Goal: Information Seeking & Learning: Learn about a topic

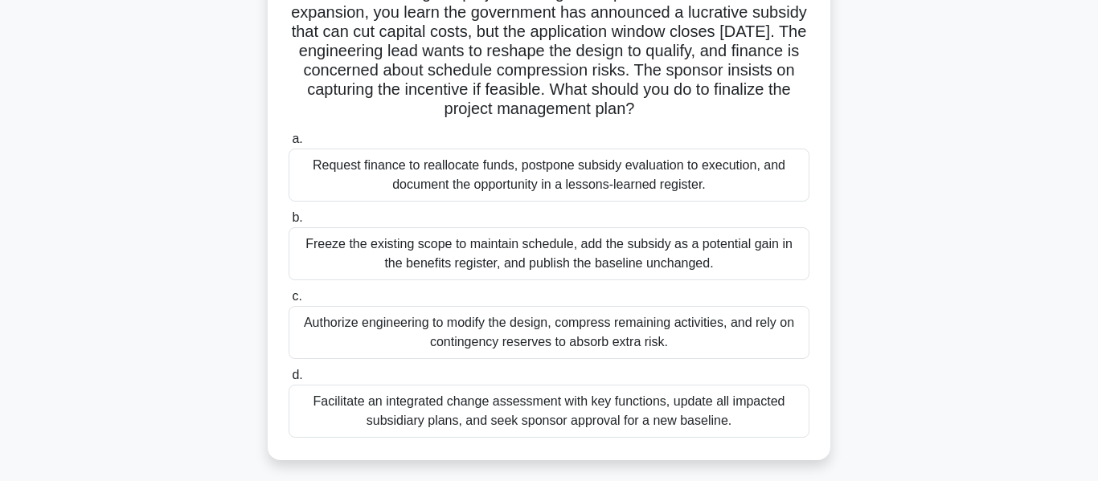
scroll to position [137, 0]
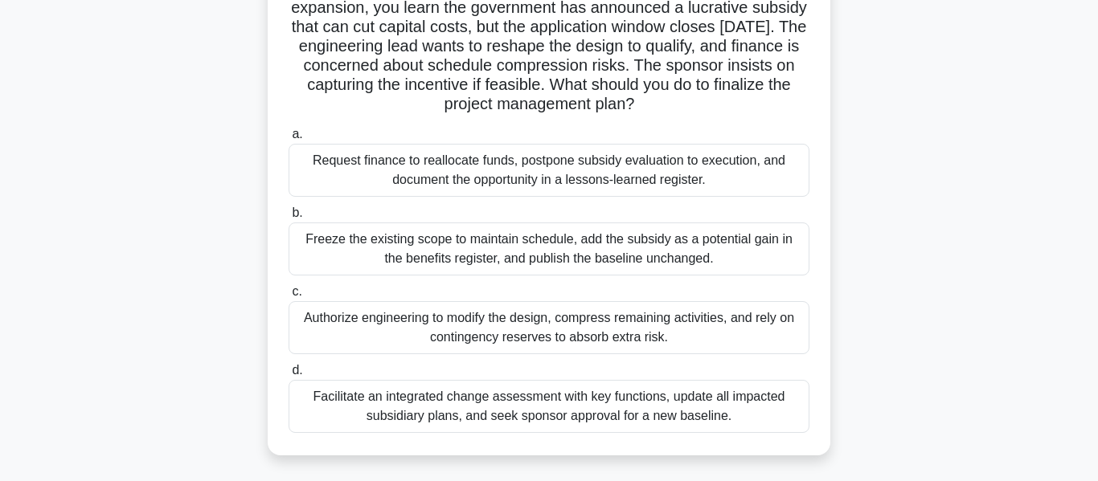
click at [588, 411] on div "Facilitate an integrated change assessment with key functions, update all impac…" at bounding box center [549, 406] width 521 height 53
click at [289, 376] on input "d. Facilitate an integrated change assessment with key functions, update all im…" at bounding box center [289, 371] width 0 height 10
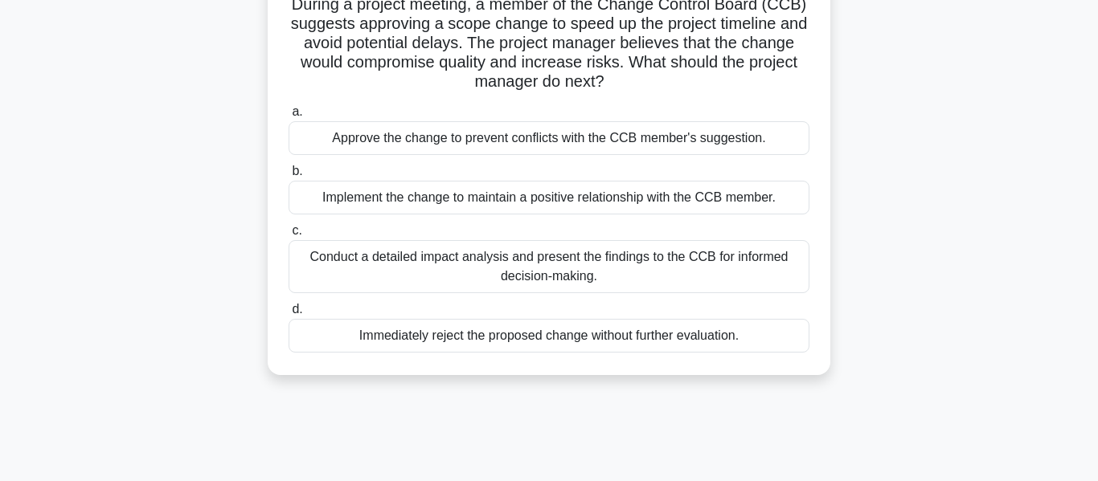
scroll to position [127, 0]
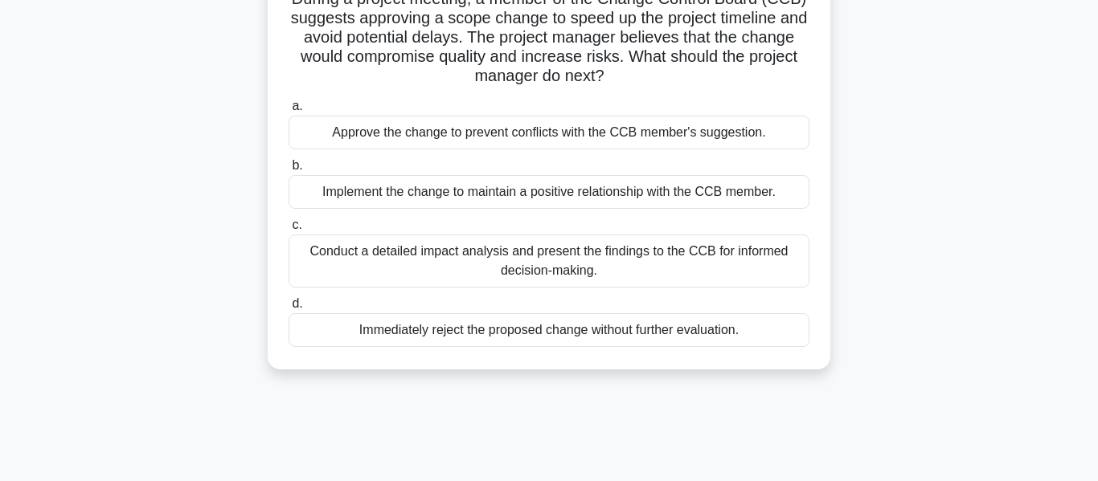
click at [437, 251] on div "Conduct a detailed impact analysis and present the findings to the CCB for info…" at bounding box center [549, 261] width 521 height 53
click at [289, 231] on input "c. Conduct a detailed impact analysis and present the findings to the CCB for i…" at bounding box center [289, 225] width 0 height 10
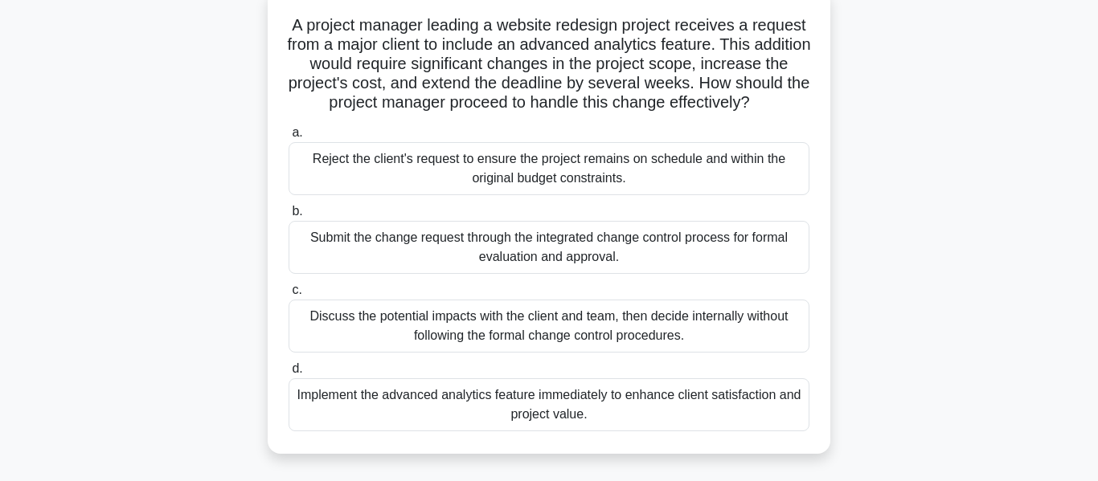
scroll to position [106, 0]
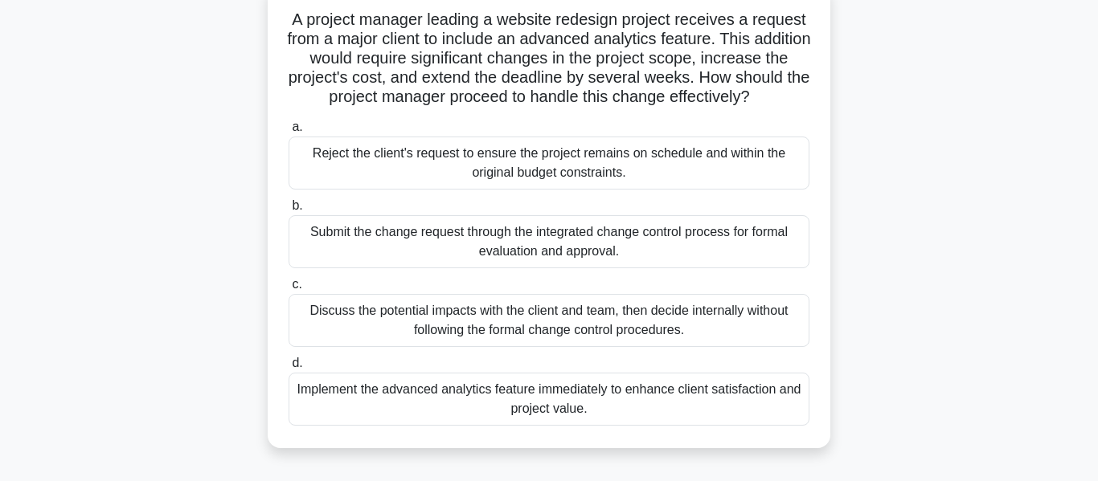
click at [656, 245] on div "Submit the change request through the integrated change control process for for…" at bounding box center [549, 241] width 521 height 53
click at [289, 211] on input "b. Submit the change request through the integrated change control process for …" at bounding box center [289, 206] width 0 height 10
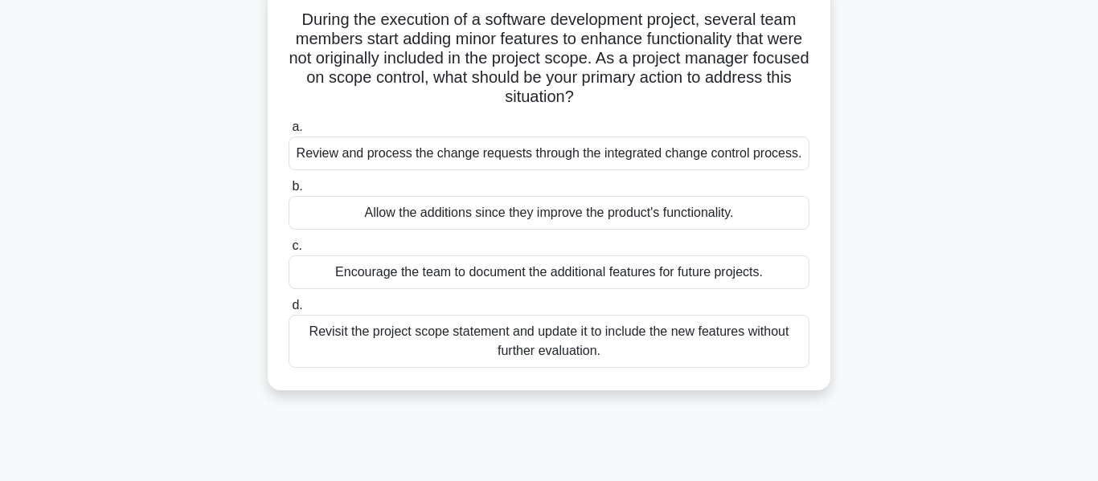
click at [401, 142] on div "Review and process the change requests through the integrated change control pr…" at bounding box center [549, 154] width 521 height 34
click at [289, 133] on input "a. Review and process the change requests through the integrated change control…" at bounding box center [289, 127] width 0 height 10
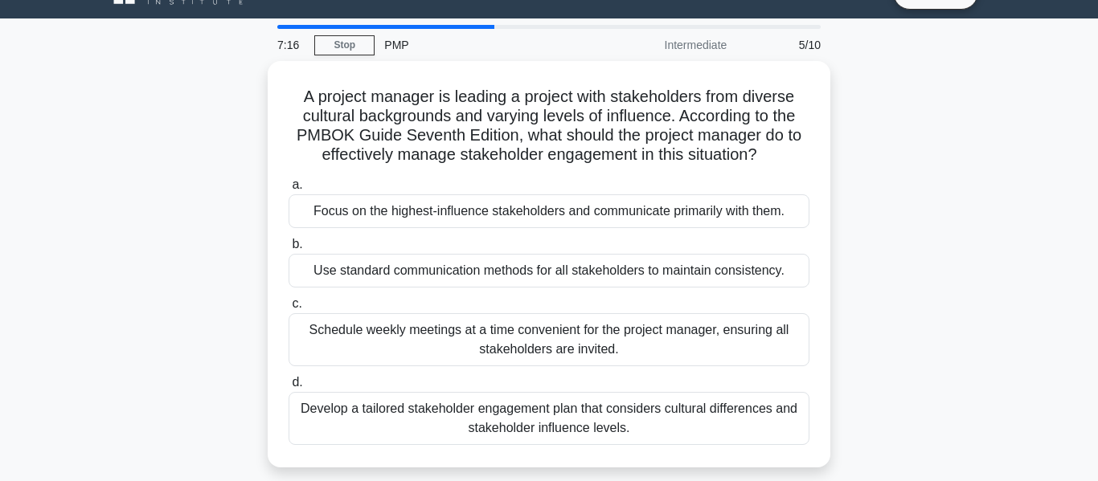
scroll to position [0, 0]
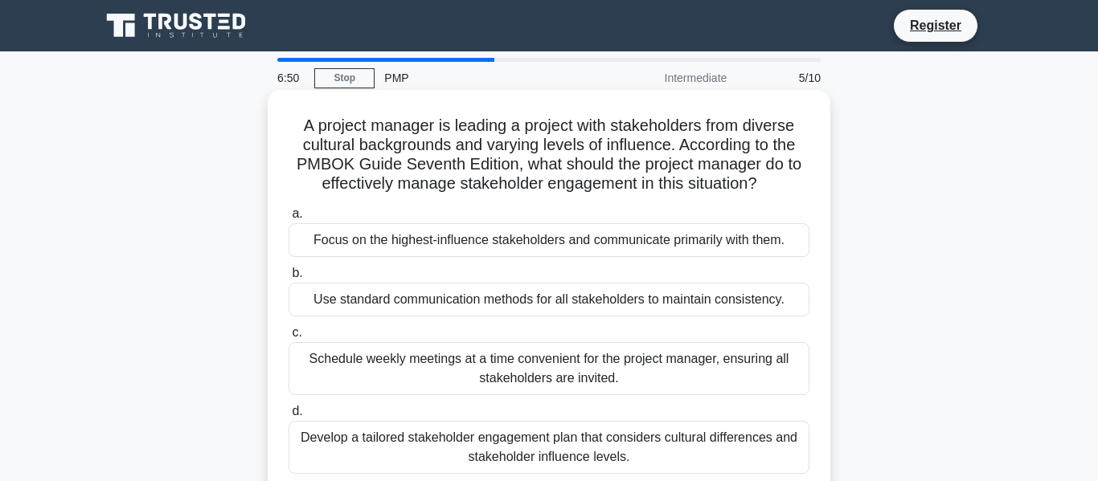
click at [524, 436] on div "Develop a tailored stakeholder engagement plan that considers cultural differen…" at bounding box center [549, 447] width 521 height 53
click at [289, 417] on input "d. Develop a tailored stakeholder engagement plan that considers cultural diffe…" at bounding box center [289, 412] width 0 height 10
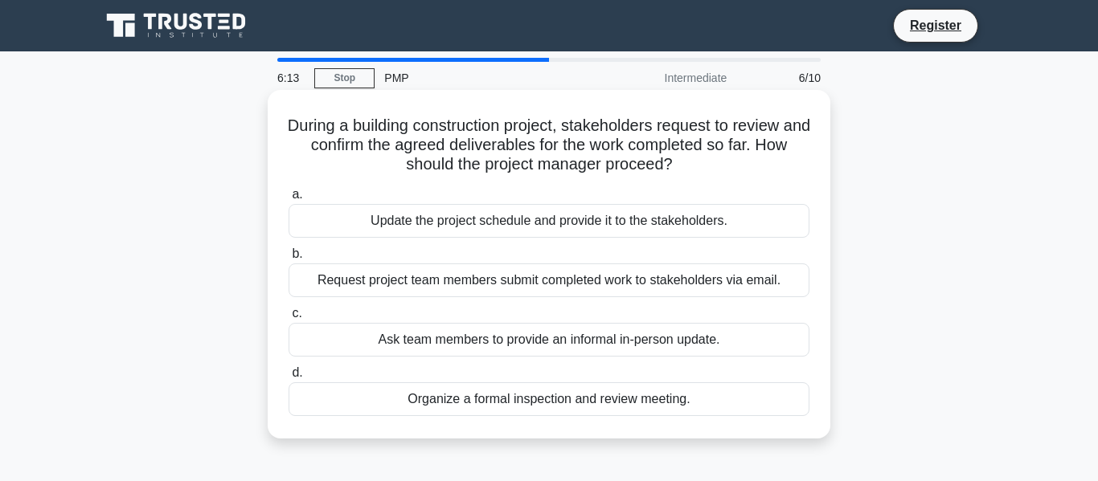
click at [552, 403] on div "Organize a formal inspection and review meeting." at bounding box center [549, 400] width 521 height 34
click at [289, 379] on input "d. Organize a formal inspection and review meeting." at bounding box center [289, 373] width 0 height 10
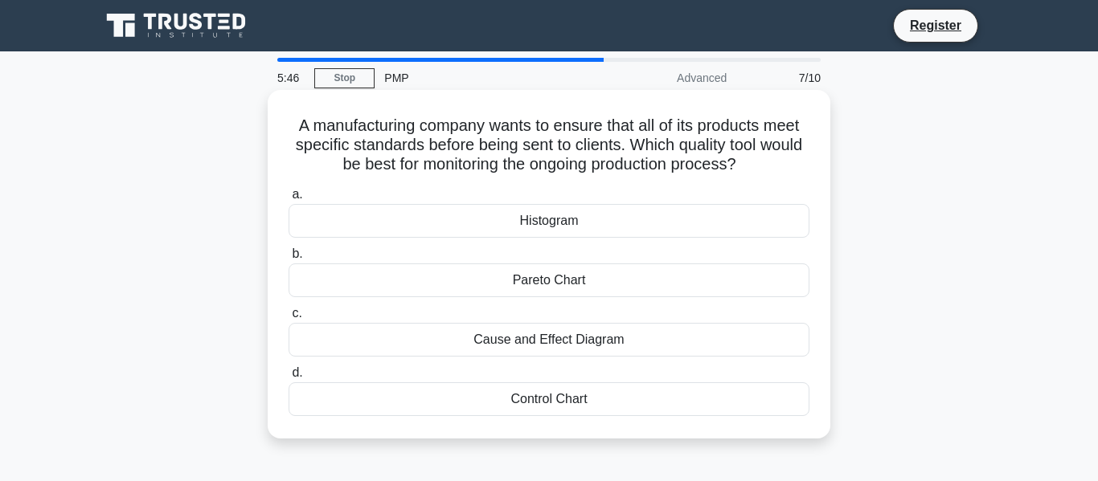
click at [544, 399] on div "Control Chart" at bounding box center [549, 400] width 521 height 34
click at [289, 379] on input "d. Control Chart" at bounding box center [289, 373] width 0 height 10
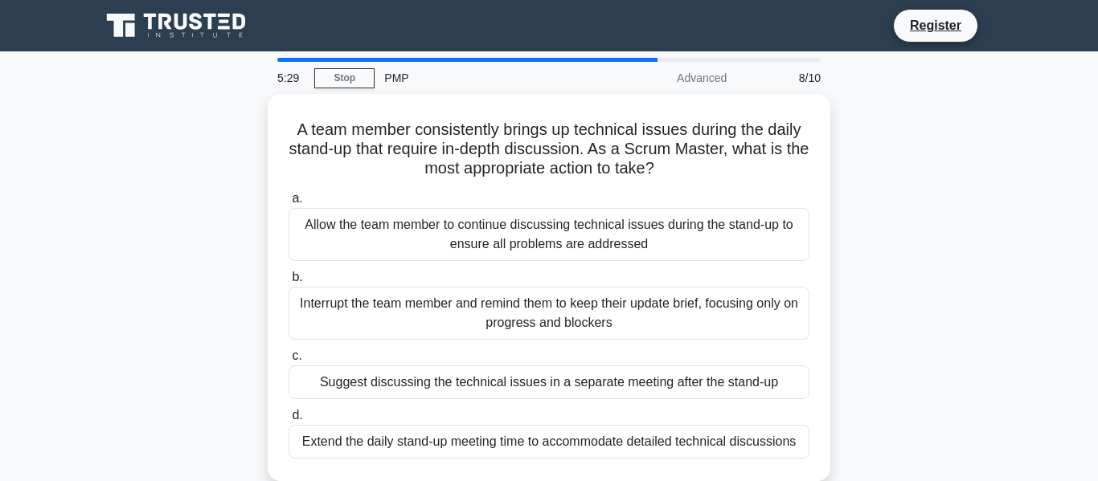
click at [544, 399] on div "a. Allow the team member to continue discussing technical issues during the sta…" at bounding box center [549, 324] width 540 height 276
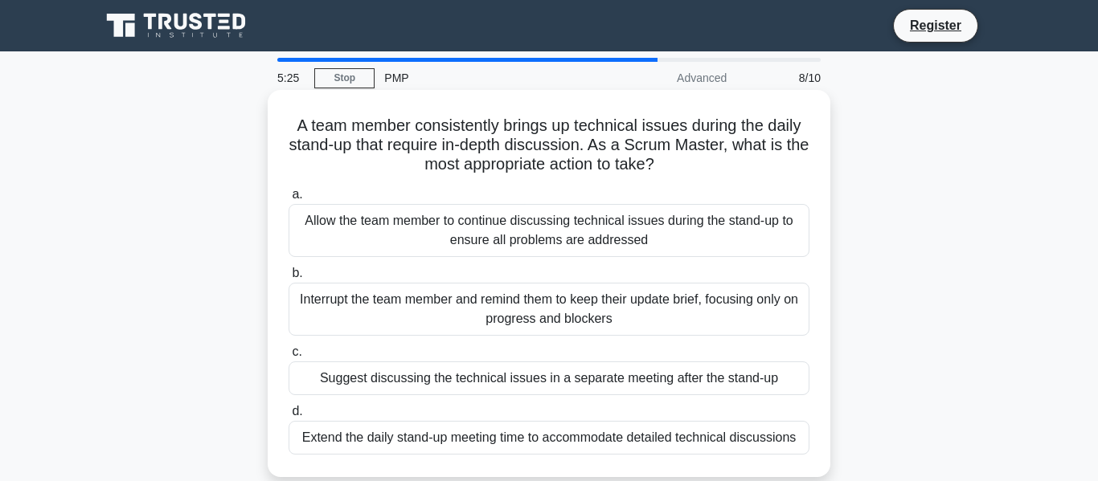
click at [545, 386] on div "Suggest discussing the technical issues in a separate meeting after the stand-up" at bounding box center [549, 379] width 521 height 34
click at [289, 358] on input "c. Suggest discussing the technical issues in a separate meeting after the stan…" at bounding box center [289, 352] width 0 height 10
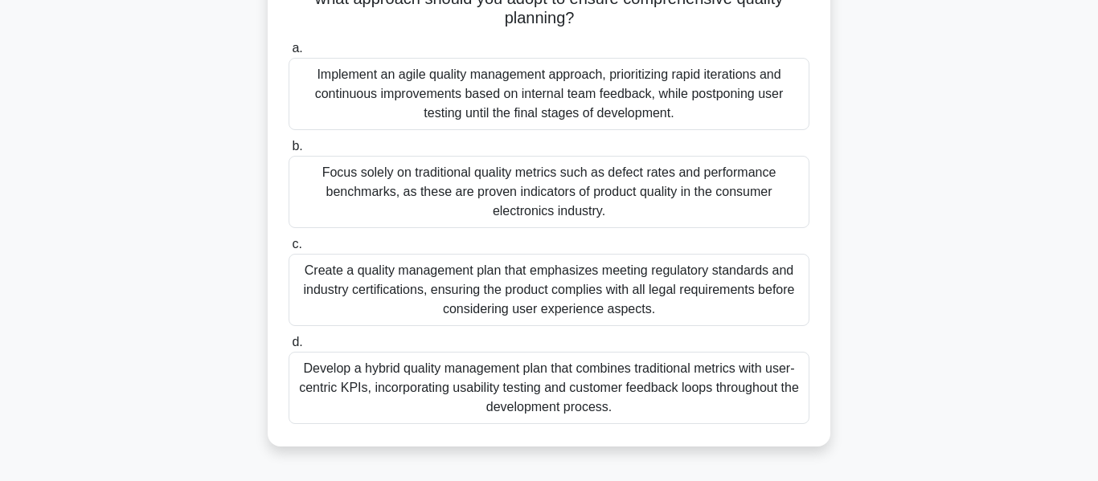
scroll to position [229, 0]
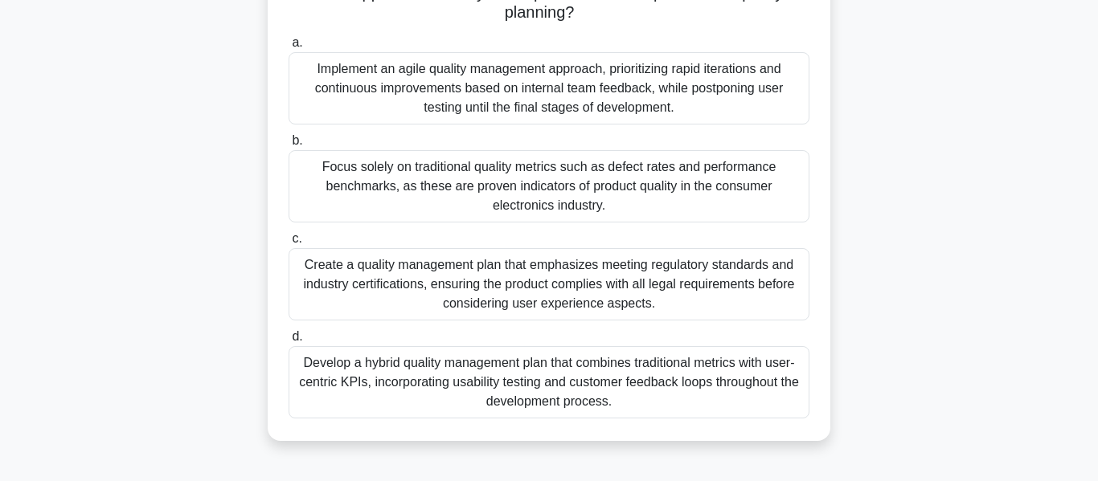
click at [721, 389] on div "Develop a hybrid quality management plan that combines traditional metrics with…" at bounding box center [549, 382] width 521 height 72
click at [289, 342] on input "d. Develop a hybrid quality management plan that combines traditional metrics w…" at bounding box center [289, 337] width 0 height 10
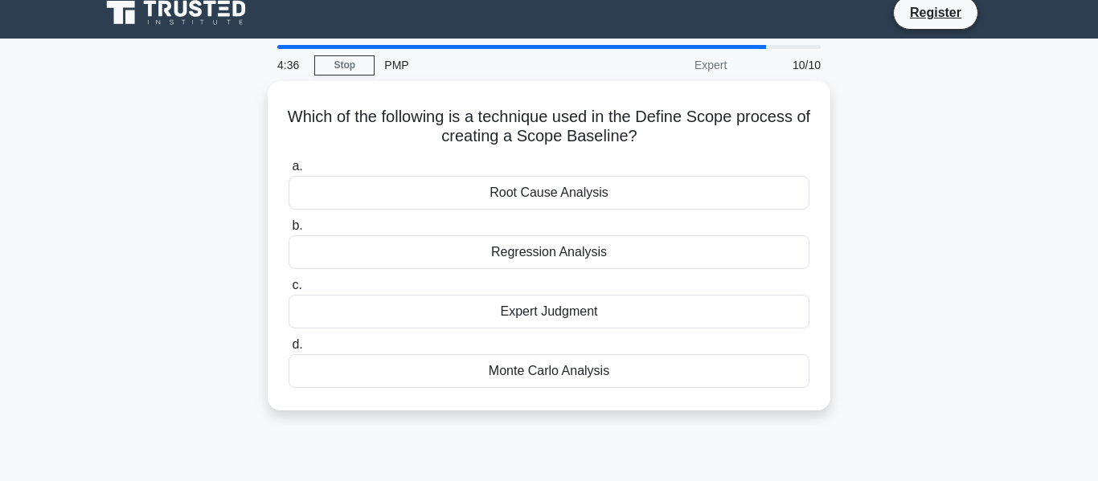
scroll to position [0, 0]
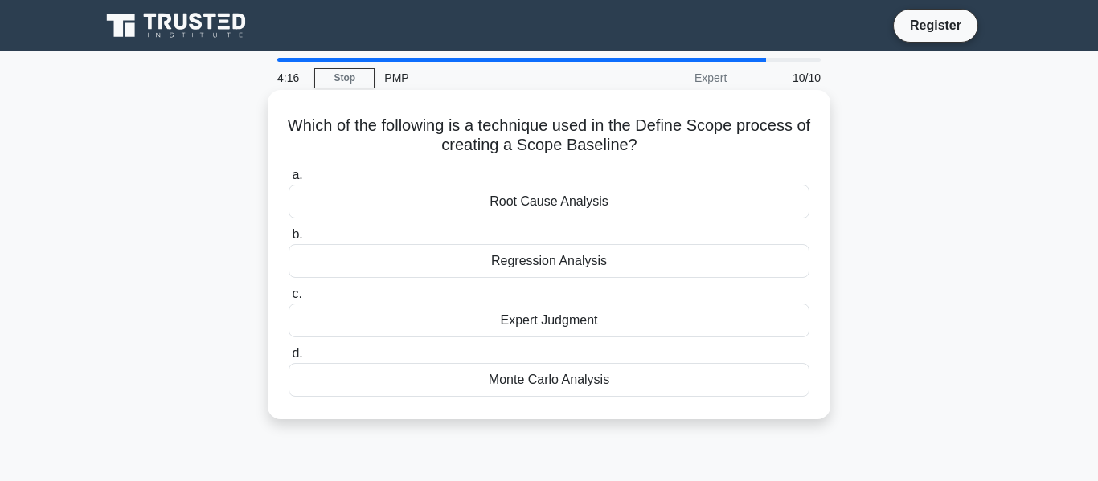
click at [682, 324] on div "Expert Judgment" at bounding box center [549, 321] width 521 height 34
click at [289, 300] on input "c. Expert Judgment" at bounding box center [289, 294] width 0 height 10
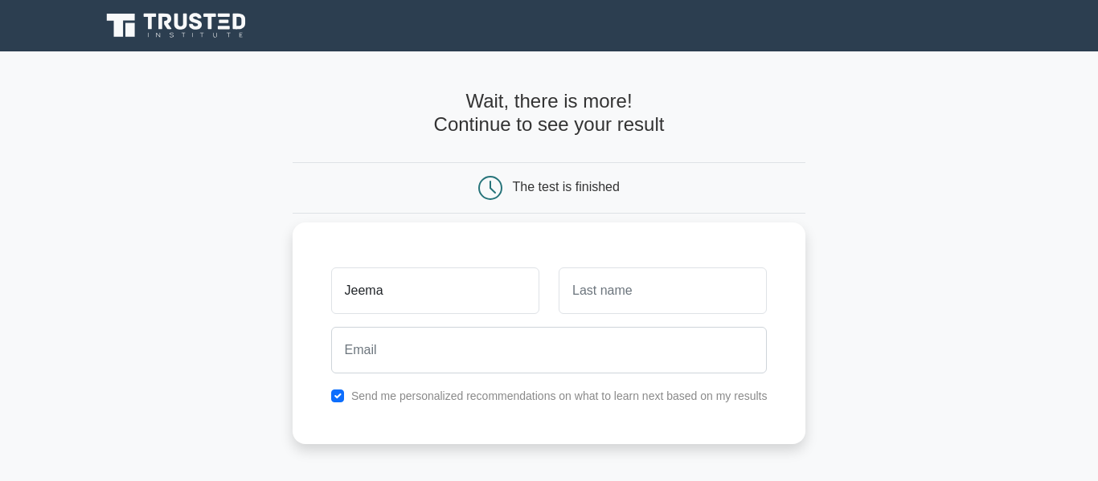
type input "Jeema"
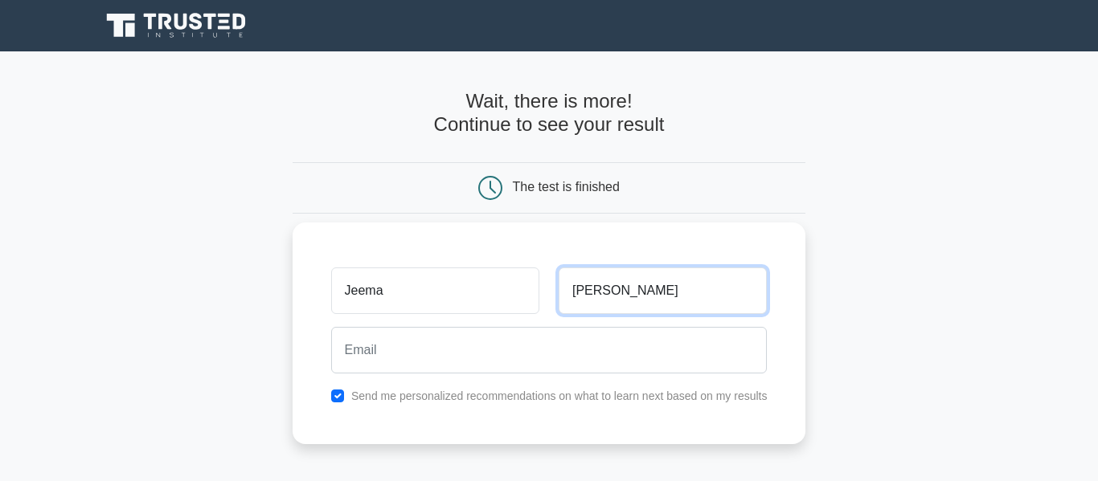
type input "[PERSON_NAME]"
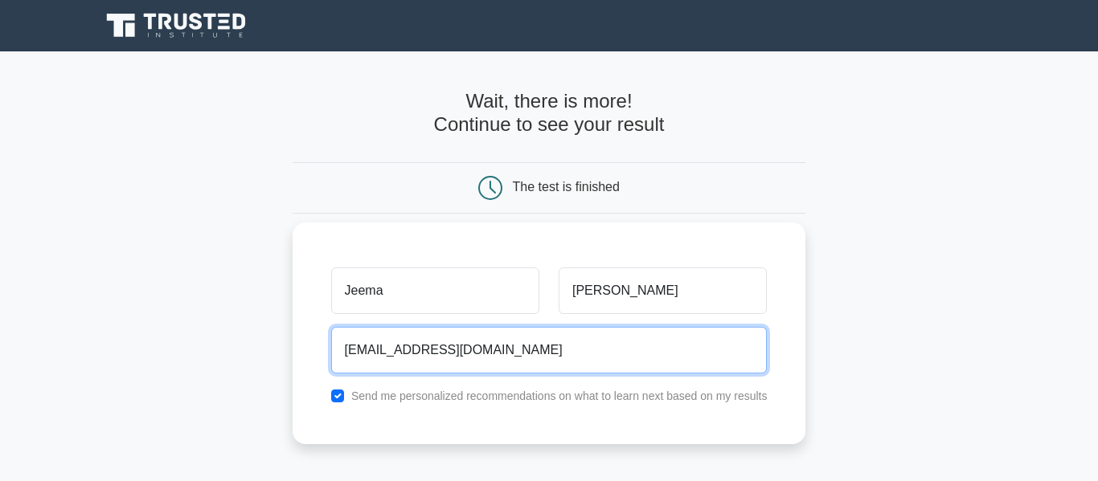
type input "[EMAIL_ADDRESS][DOMAIN_NAME]"
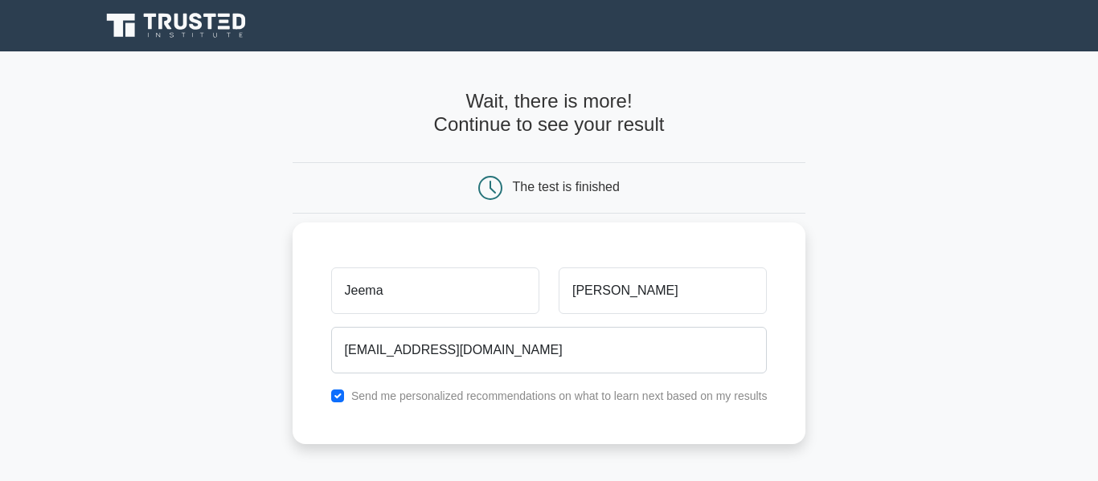
click at [416, 395] on label "Send me personalized recommendations on what to learn next based on my results" at bounding box center [559, 396] width 416 height 13
click at [340, 398] on input "checkbox" at bounding box center [337, 396] width 13 height 13
checkbox input "false"
click at [1096, 100] on main "Wait, there is more! Continue to see your result The test is finished [GEOGRAPH…" at bounding box center [549, 340] width 1098 height 579
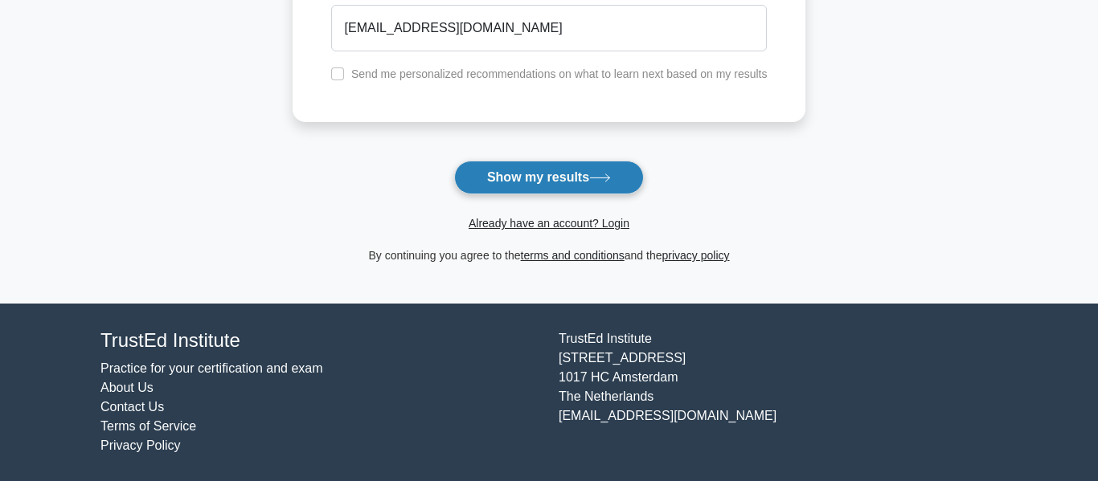
click at [616, 173] on button "Show my results" at bounding box center [549, 178] width 190 height 34
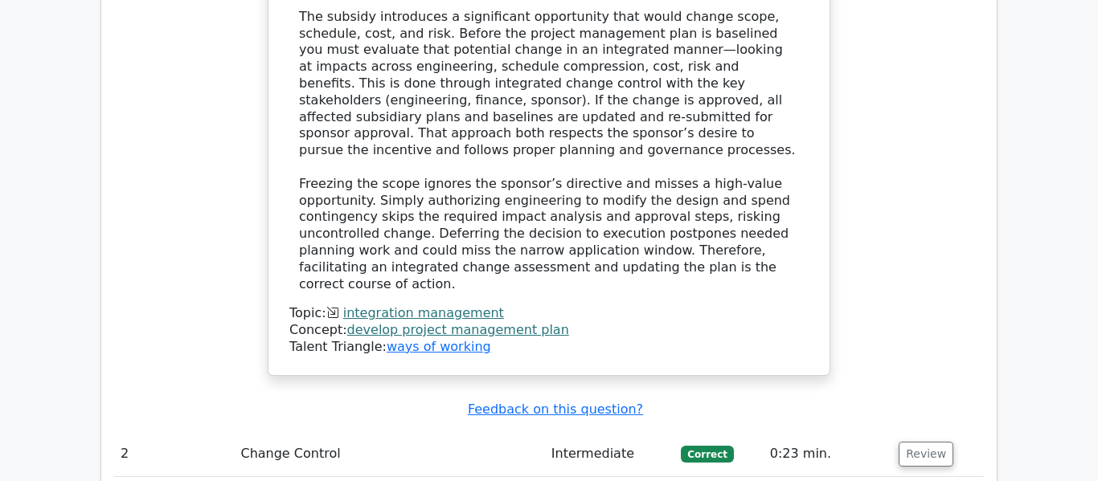
scroll to position [1965, 0]
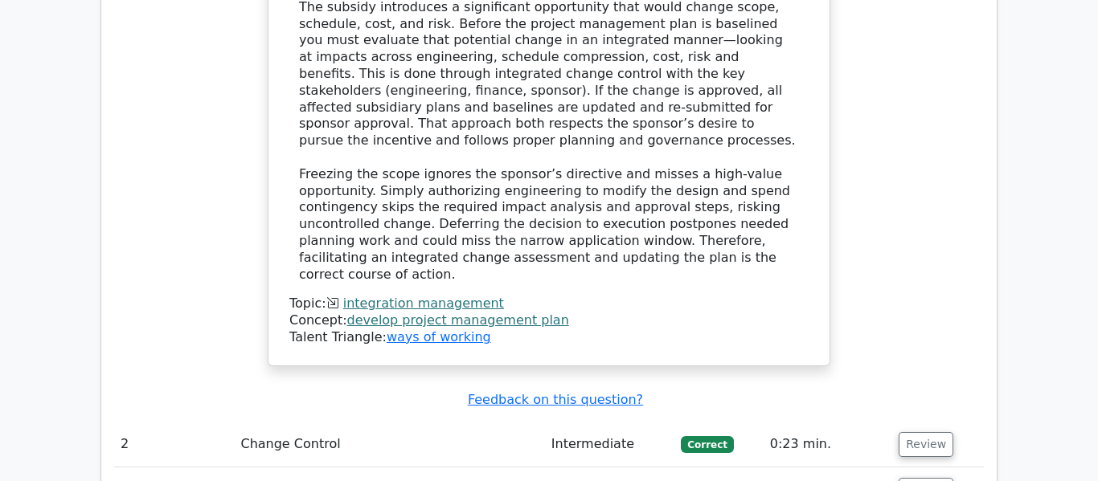
click at [312, 422] on td "Change Control" at bounding box center [389, 445] width 310 height 46
click at [920, 432] on button "Review" at bounding box center [926, 444] width 55 height 25
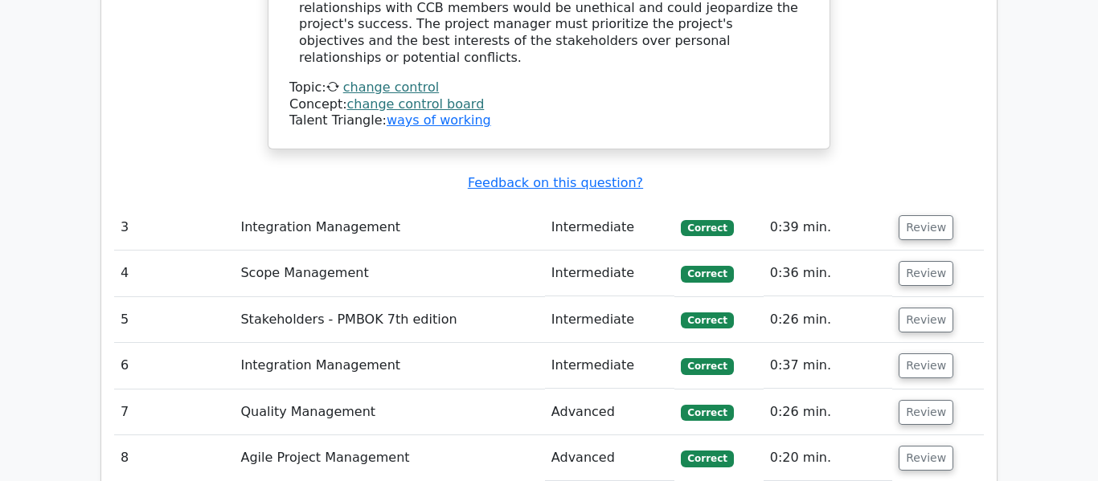
scroll to position [3219, 0]
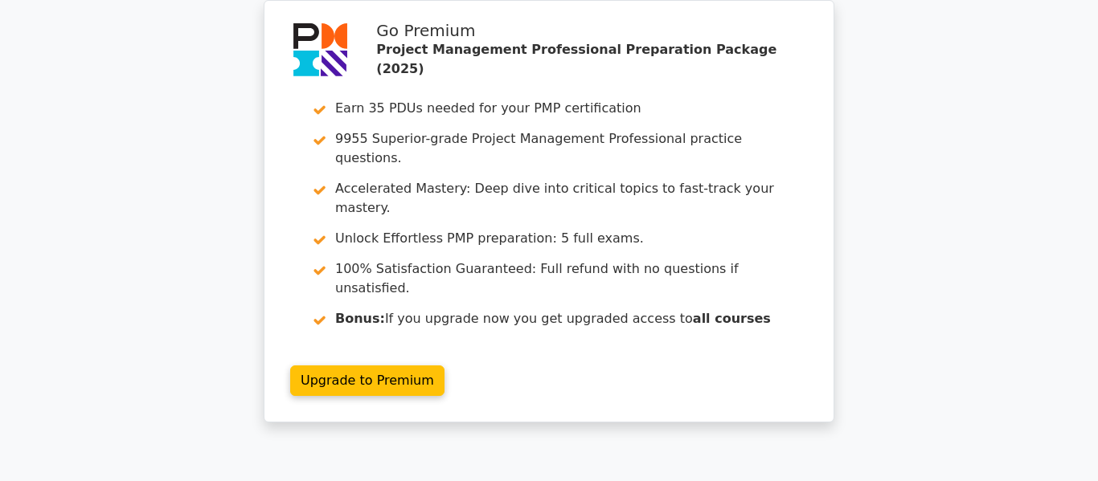
scroll to position [0, 0]
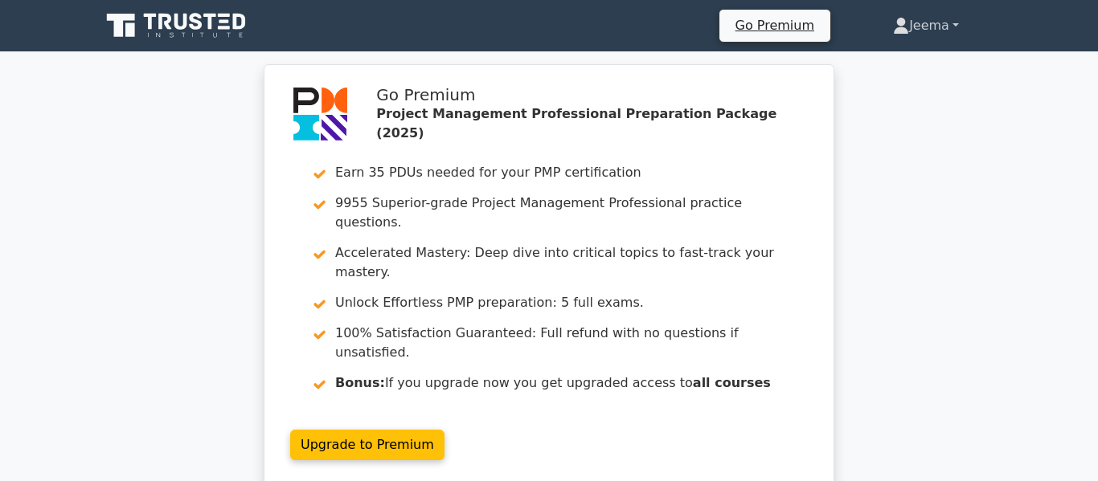
click at [915, 27] on link "Jeema" at bounding box center [925, 26] width 143 height 32
